Goal: Information Seeking & Learning: Learn about a topic

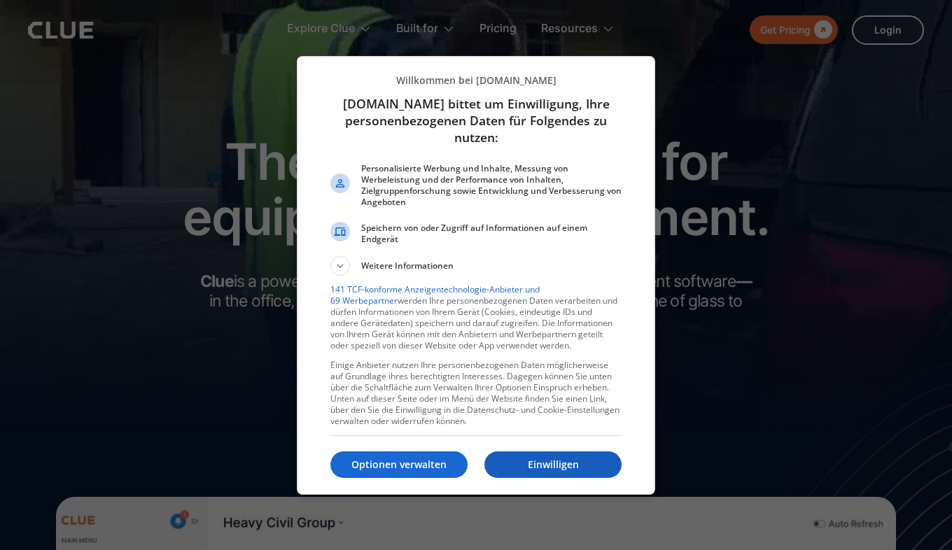
click at [547, 467] on p "Einwilligen" at bounding box center [552, 465] width 137 height 14
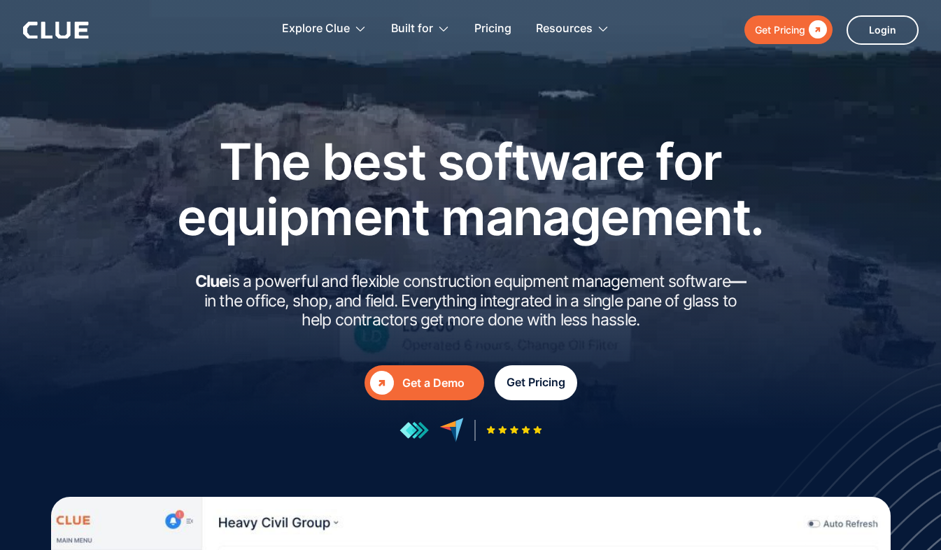
click at [532, 384] on div "Get Pricing" at bounding box center [536, 382] width 59 height 17
